Goal: Navigation & Orientation: Find specific page/section

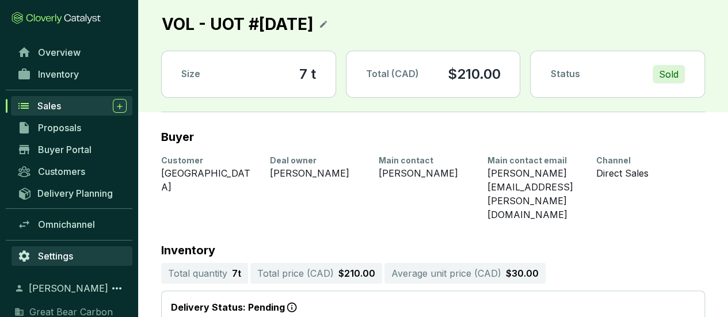
click at [45, 258] on span "Settings" at bounding box center [55, 256] width 35 height 12
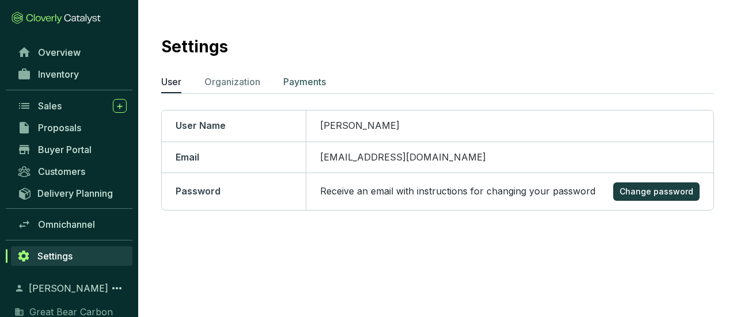
click at [301, 80] on p "Payments" at bounding box center [304, 82] width 43 height 14
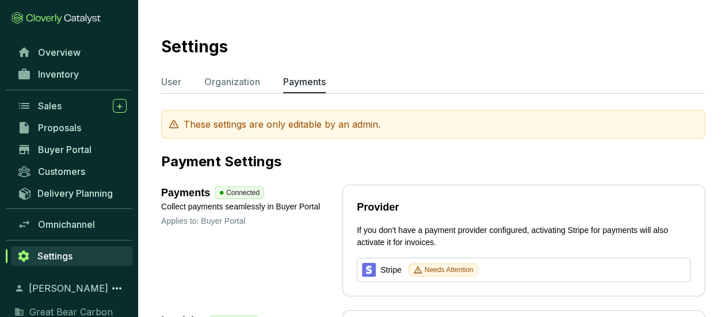
scroll to position [58, 0]
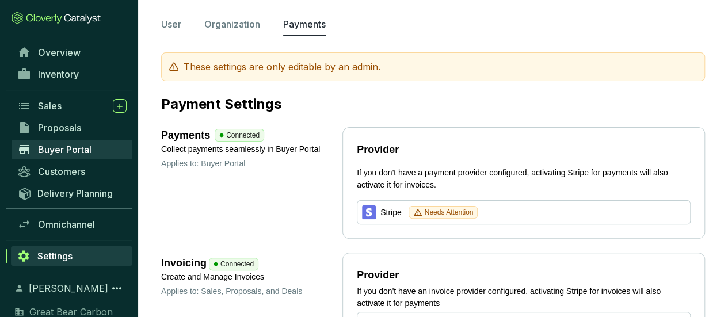
click at [81, 145] on span "Buyer Portal" at bounding box center [65, 150] width 54 height 12
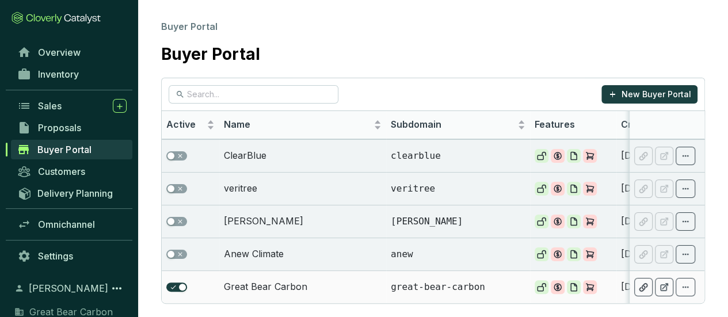
click at [290, 280] on td "Great Bear Carbon" at bounding box center [302, 287] width 167 height 33
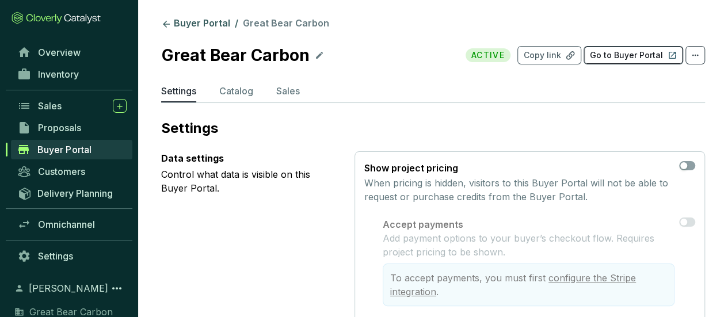
click at [618, 48] on button "Go to Buyer Portal" at bounding box center [634, 55] width 100 height 18
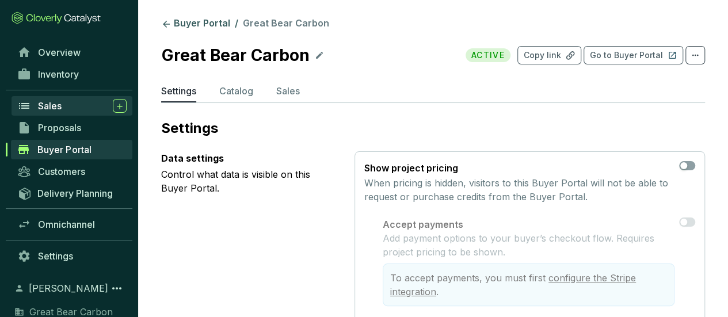
click at [62, 106] on span "Sales" at bounding box center [50, 106] width 24 height 12
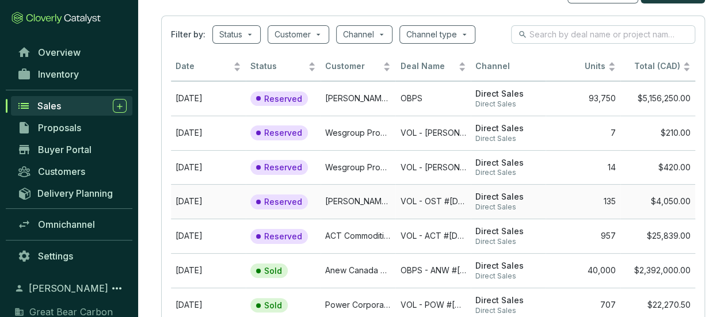
scroll to position [115, 0]
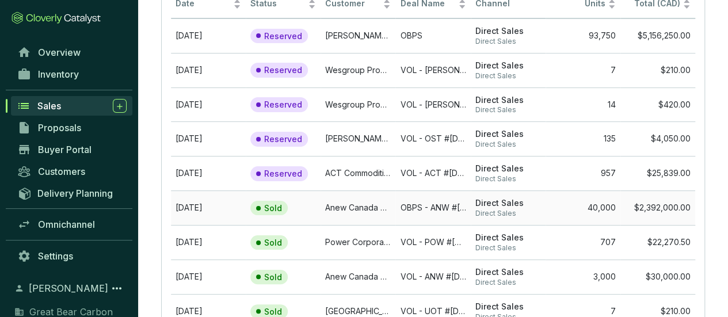
click at [371, 207] on td "Anew Canada ULC" at bounding box center [358, 208] width 75 height 35
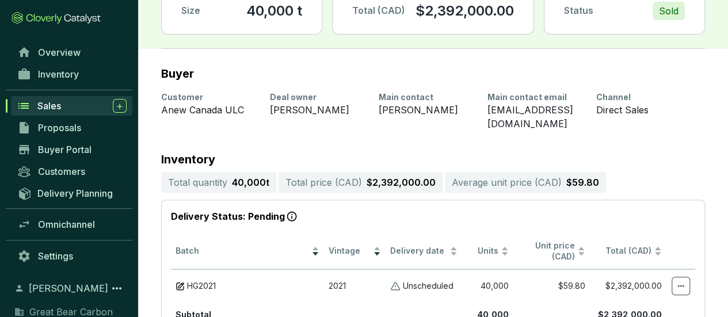
scroll to position [74, 0]
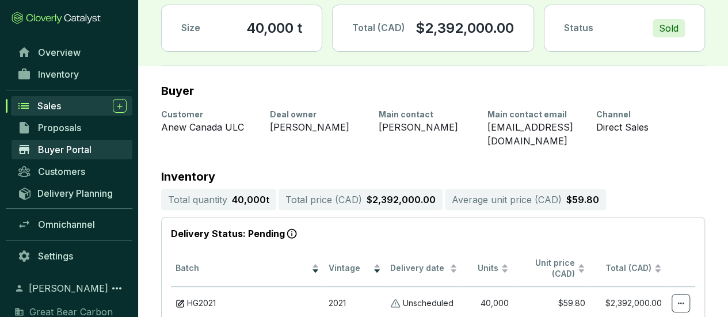
click at [82, 144] on span "Buyer Portal" at bounding box center [65, 150] width 54 height 12
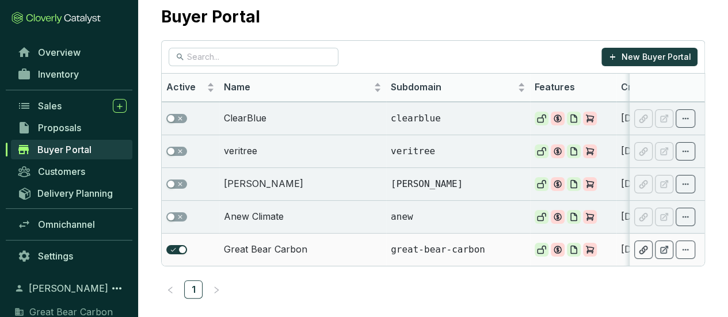
click at [293, 244] on td "Great Bear Carbon" at bounding box center [302, 249] width 167 height 33
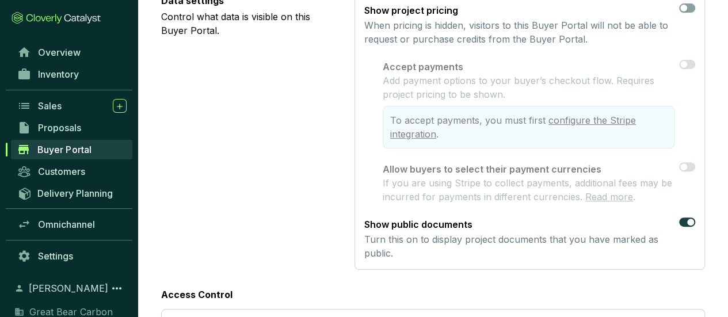
scroll to position [173, 0]
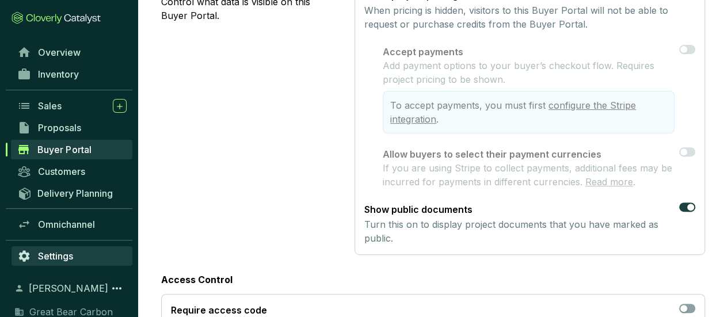
click at [41, 255] on span "Settings" at bounding box center [55, 256] width 35 height 12
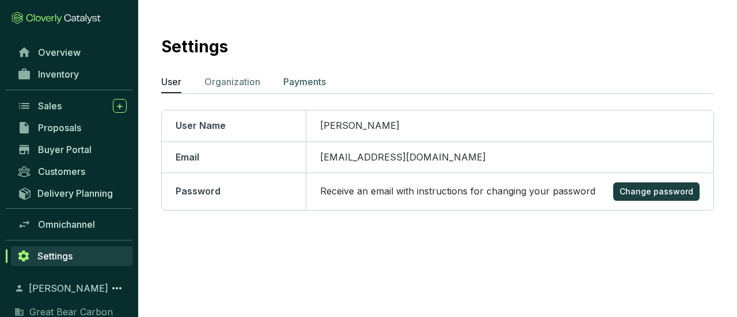
click at [321, 82] on p "Payments" at bounding box center [304, 82] width 43 height 14
